Goal: Transaction & Acquisition: Obtain resource

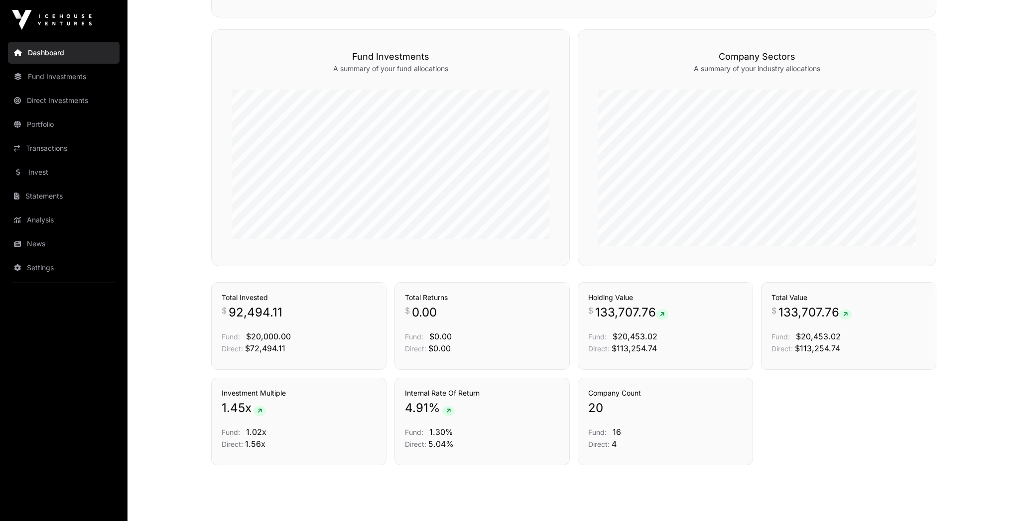
scroll to position [574, 0]
click at [58, 126] on link "Portfolio" at bounding box center [64, 125] width 112 height 22
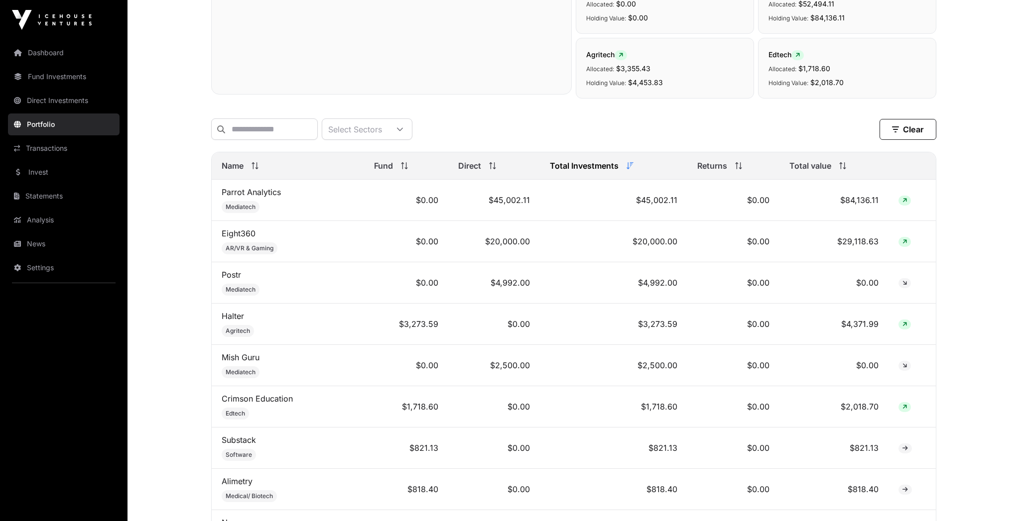
scroll to position [310, 0]
click at [67, 172] on link "Invest" at bounding box center [64, 172] width 112 height 22
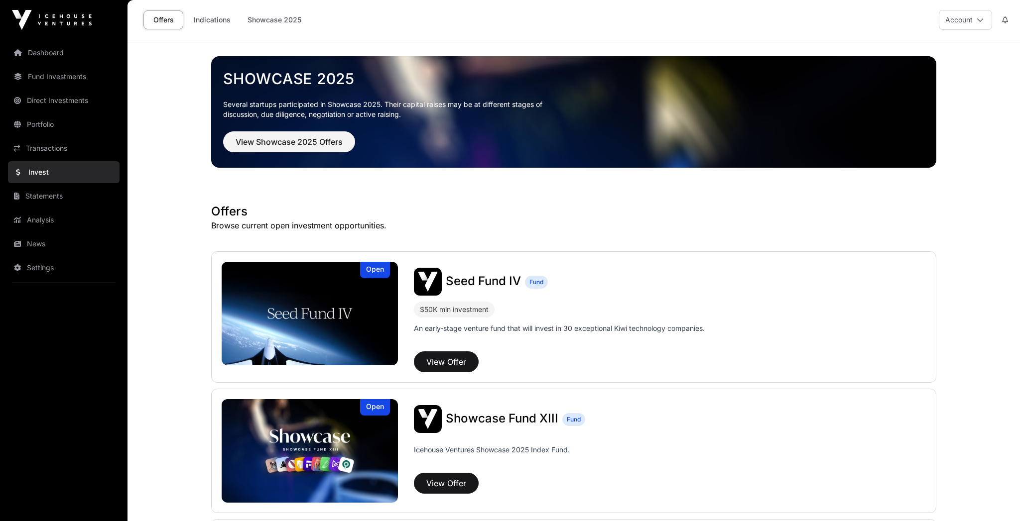
click at [56, 213] on link "Analysis" at bounding box center [64, 220] width 112 height 22
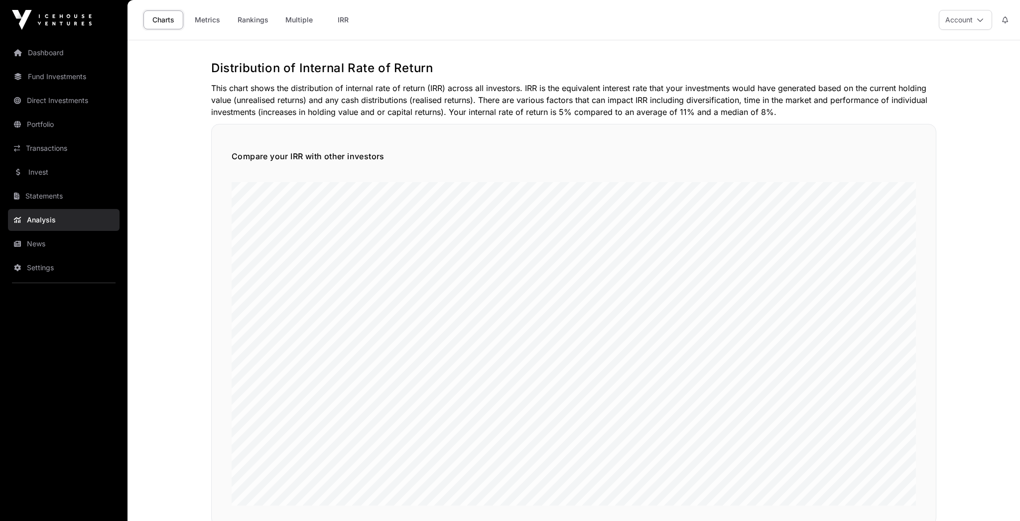
click at [214, 21] on link "Metrics" at bounding box center [207, 19] width 40 height 19
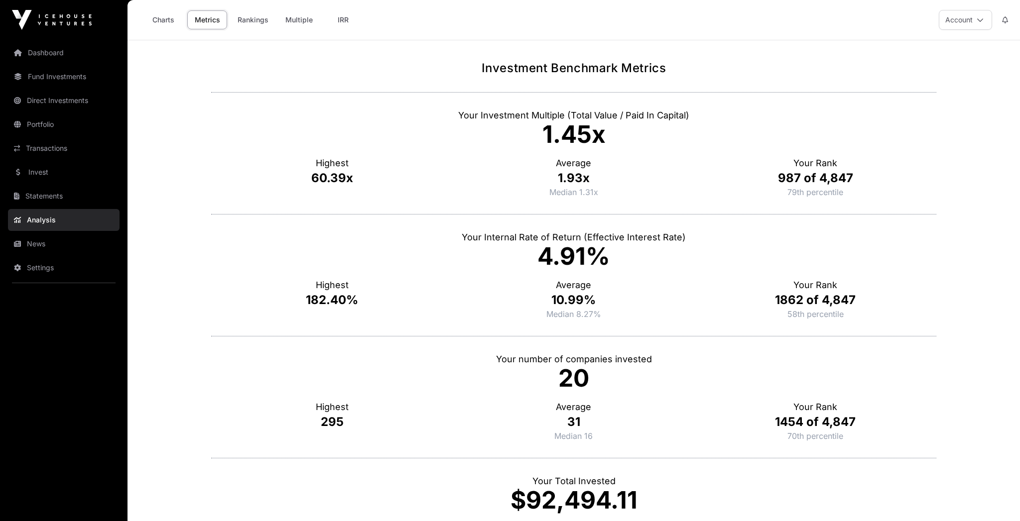
click at [237, 22] on link "Rankings" at bounding box center [253, 19] width 44 height 19
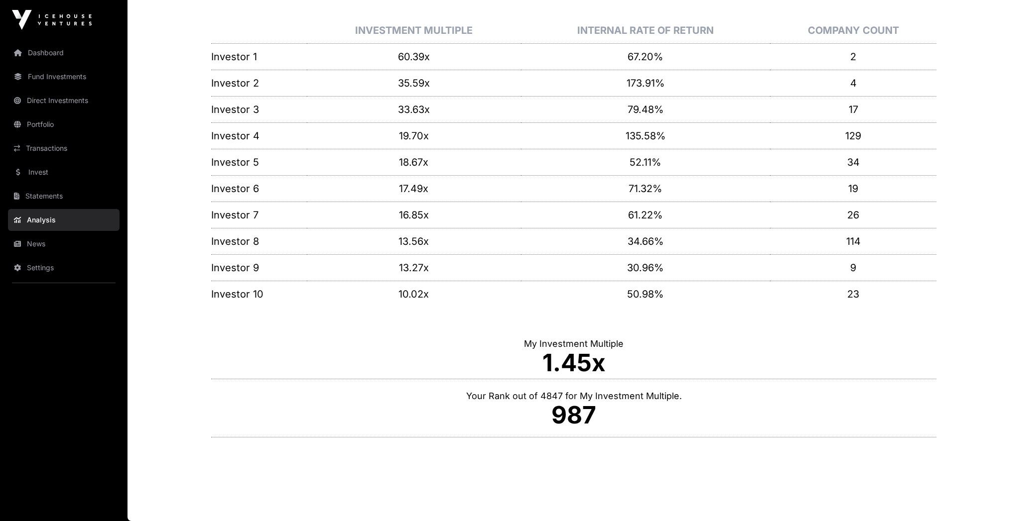
scroll to position [125, 0]
click at [183, 72] on main "**********" at bounding box center [573, 218] width 892 height 606
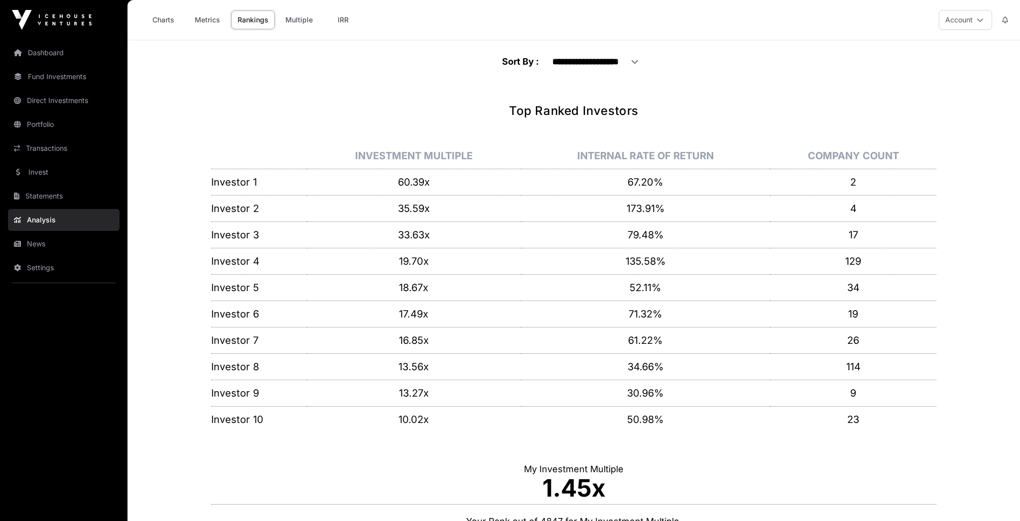
scroll to position [0, 0]
click at [208, 25] on link "Metrics" at bounding box center [207, 19] width 40 height 19
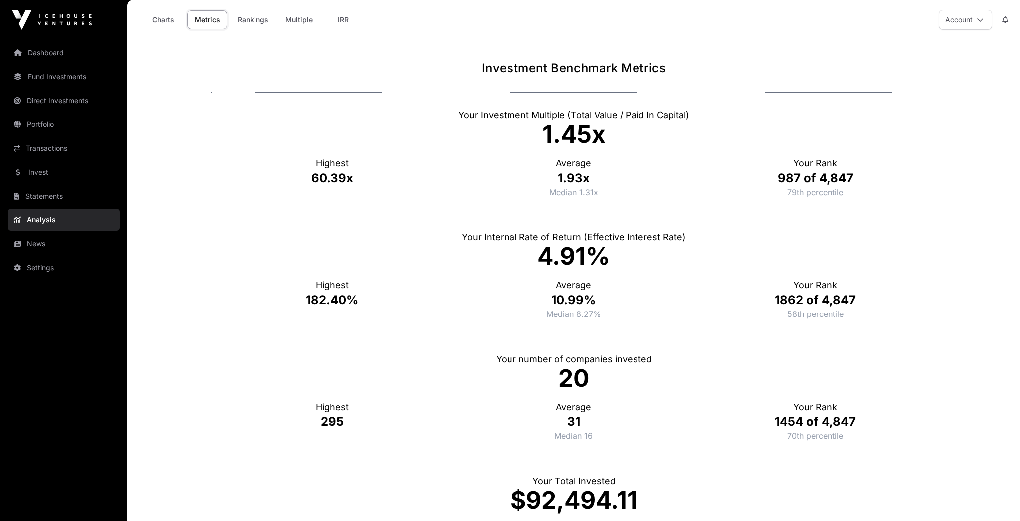
click at [45, 104] on link "Direct Investments" at bounding box center [64, 101] width 112 height 22
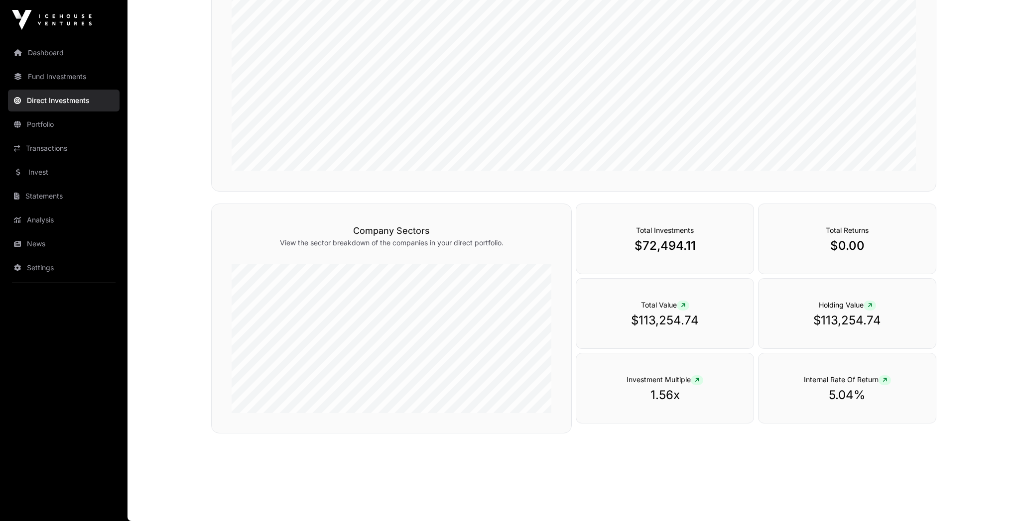
scroll to position [244, 0]
click at [622, 221] on div "Total Investments $72,494.11" at bounding box center [665, 239] width 178 height 71
click at [49, 144] on link "Transactions" at bounding box center [64, 148] width 112 height 22
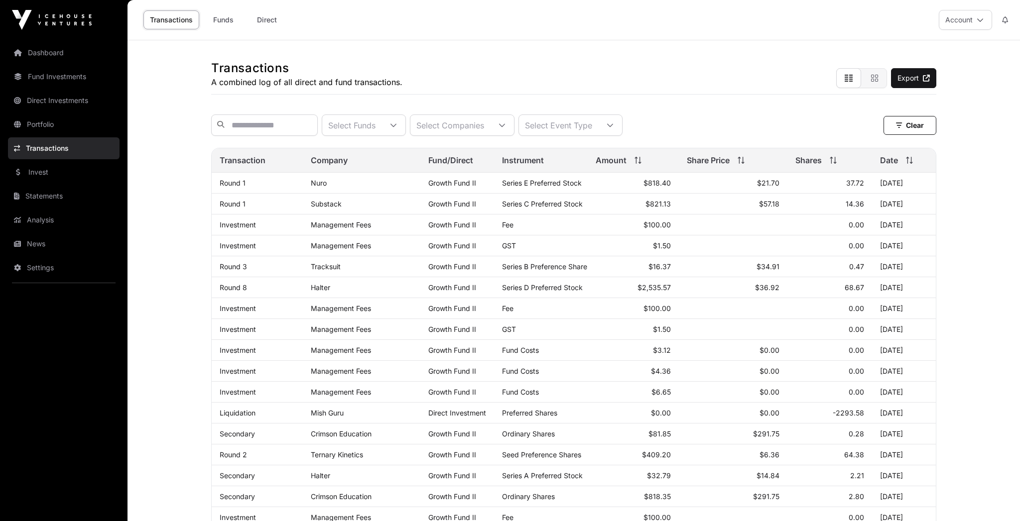
click at [270, 148] on div "Transaction Company Fund/Direct Instrument Amount Share Price Shares Date Round…" at bounding box center [573, 472] width 725 height 656
click at [265, 23] on link "Direct" at bounding box center [267, 19] width 40 height 19
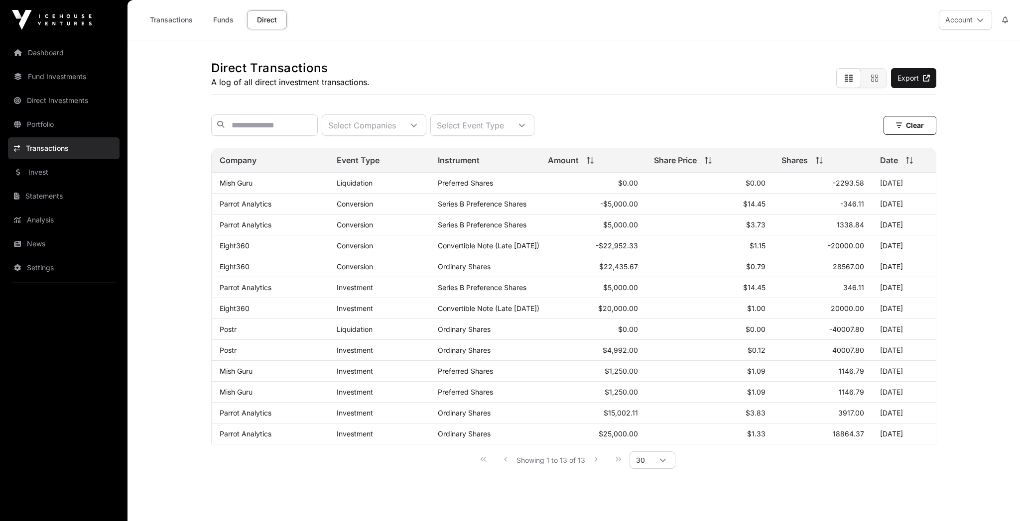
click at [51, 193] on link "Statements" at bounding box center [64, 196] width 112 height 22
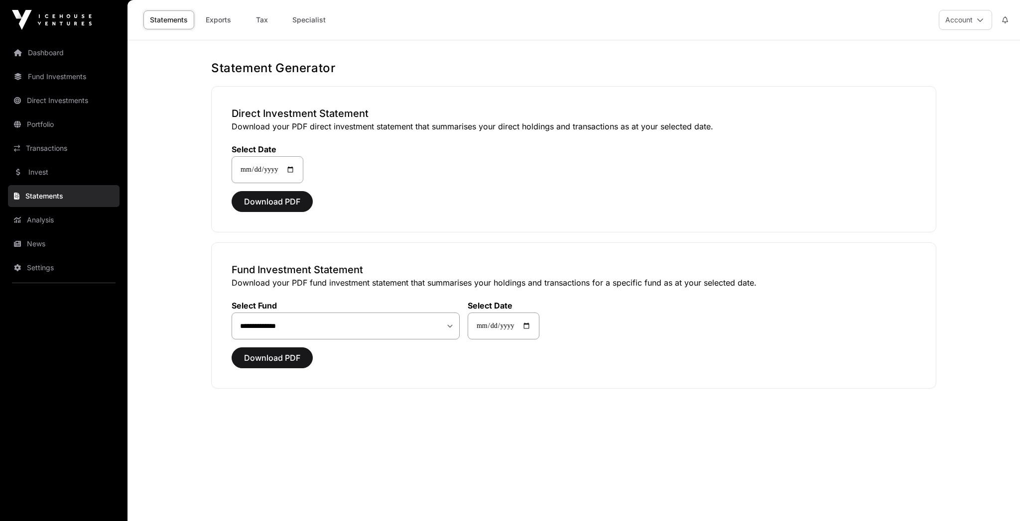
click at [291, 206] on span "Download PDF" at bounding box center [272, 202] width 56 height 12
